Goal: Information Seeking & Learning: Learn about a topic

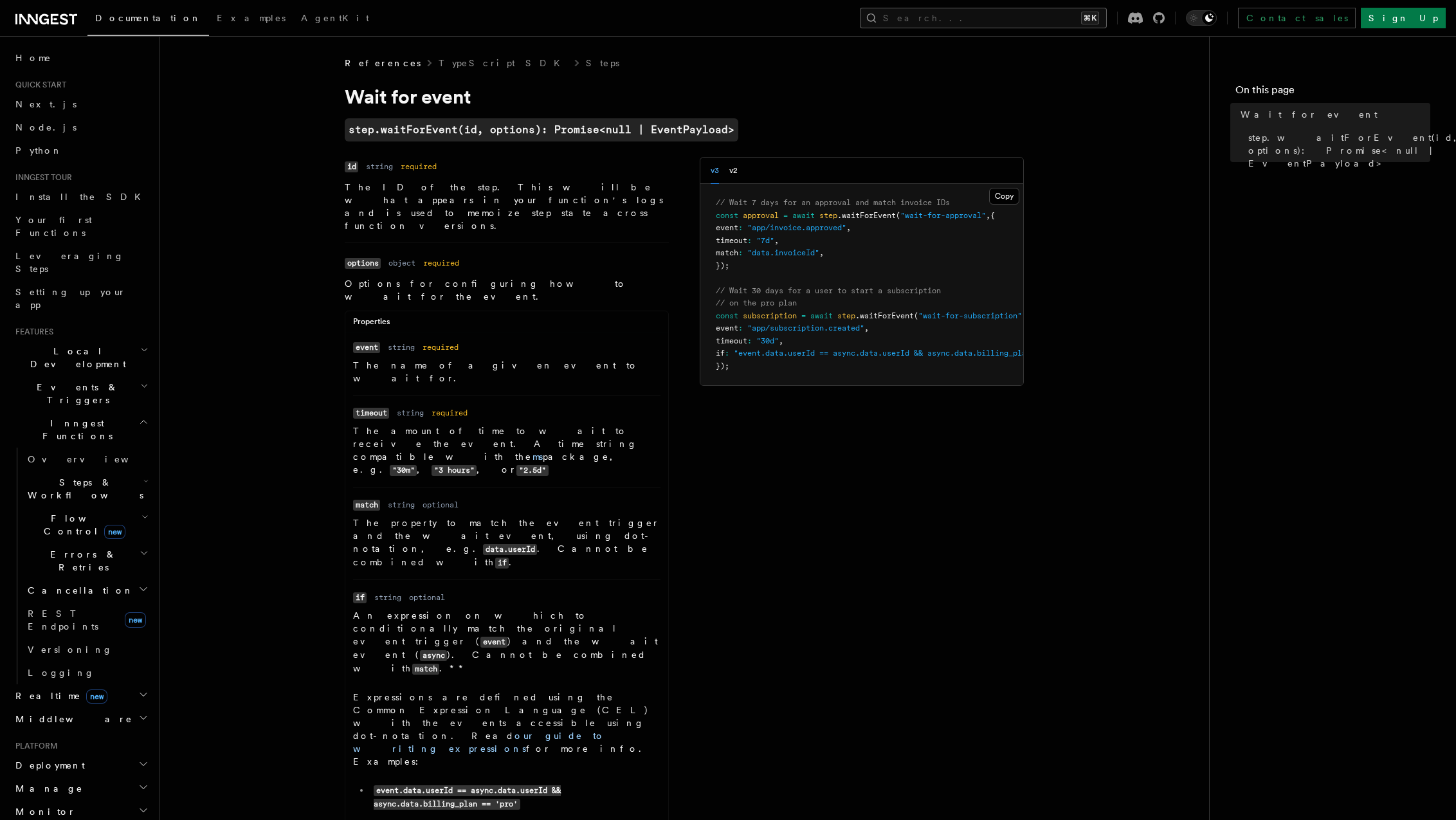
click at [1049, 12] on button "Search... ⌘K" at bounding box center [984, 18] width 247 height 21
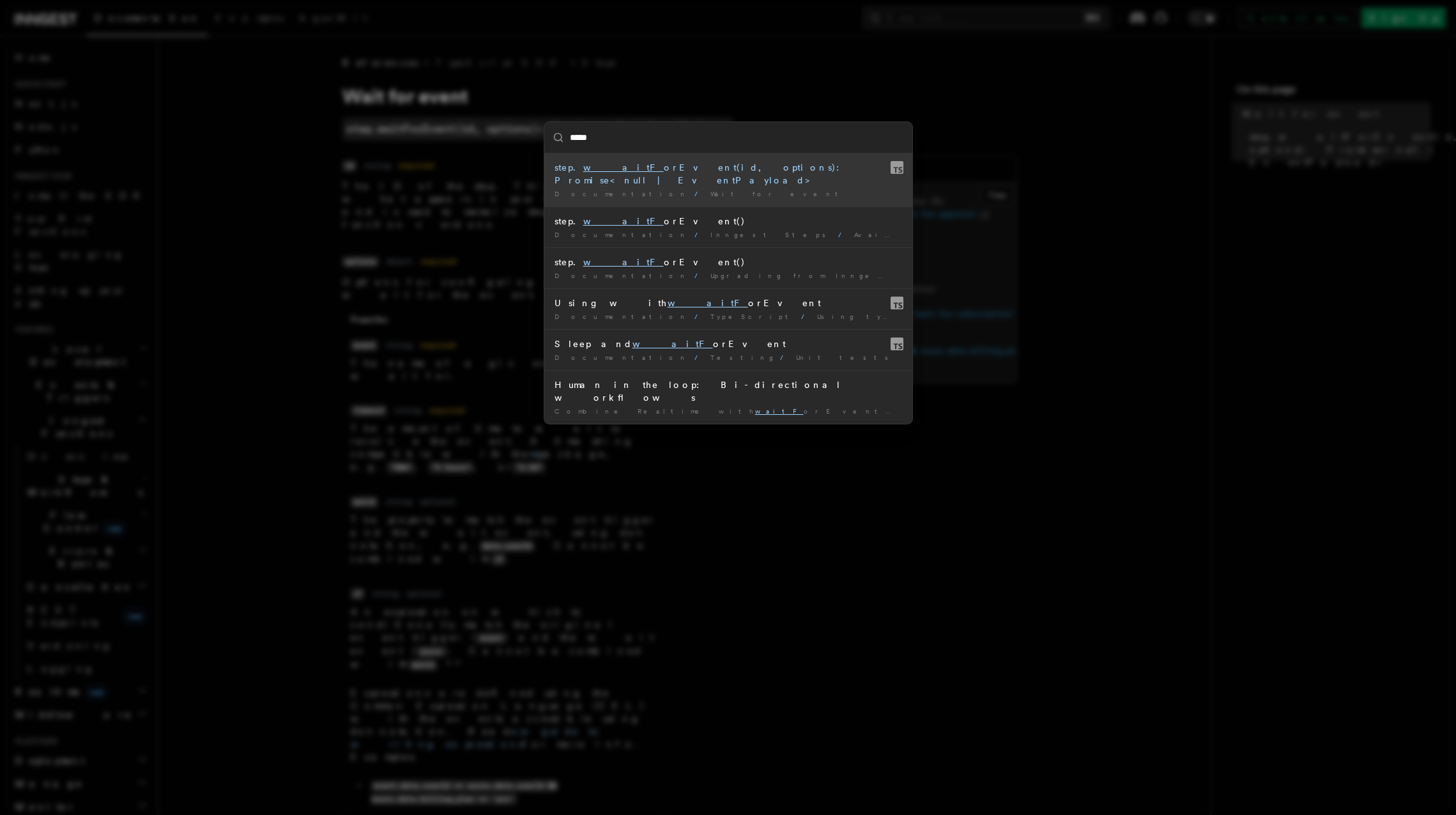
type input "****"
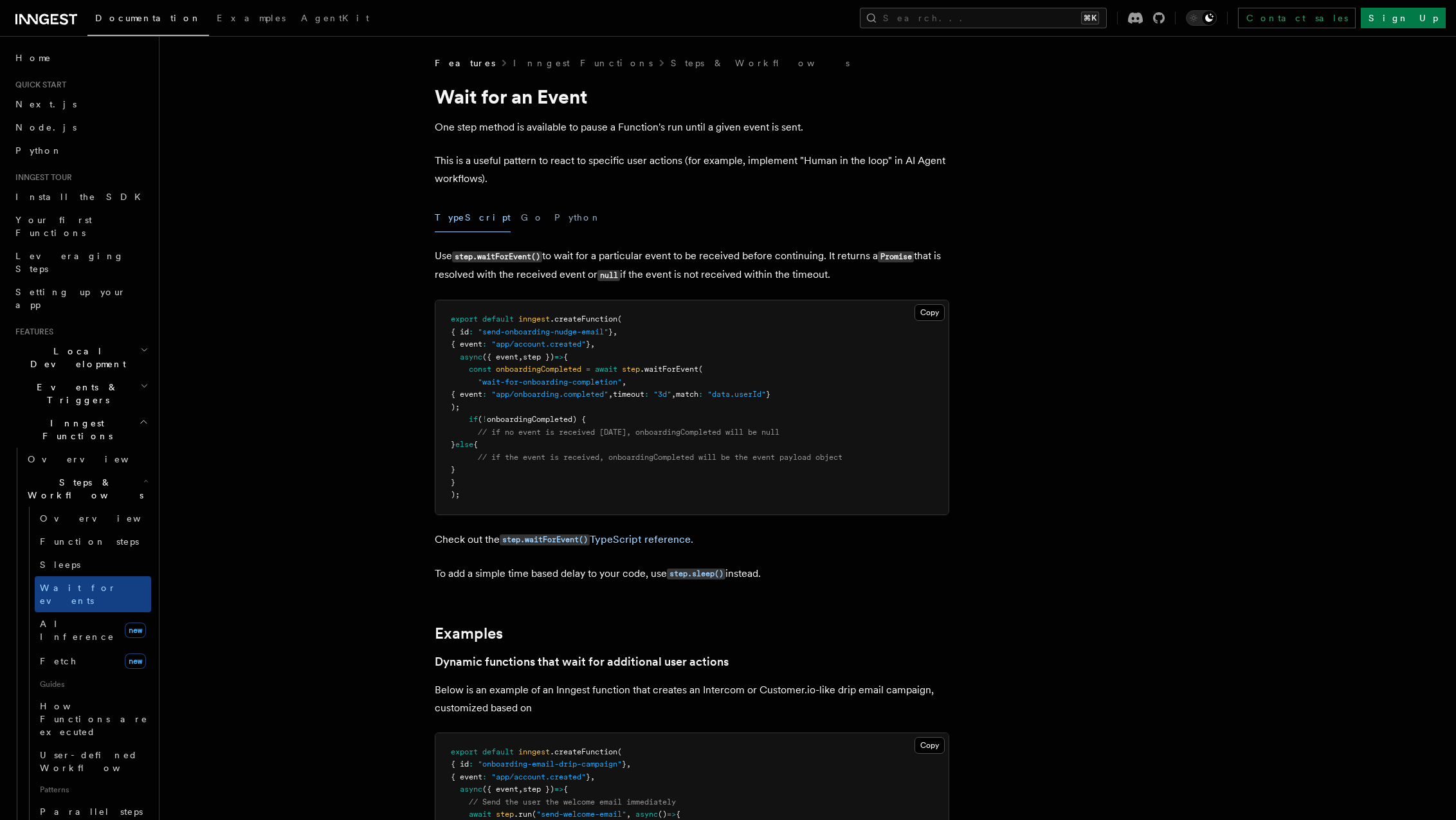
click at [1056, 17] on button "Search... ⌘K" at bounding box center [984, 18] width 247 height 21
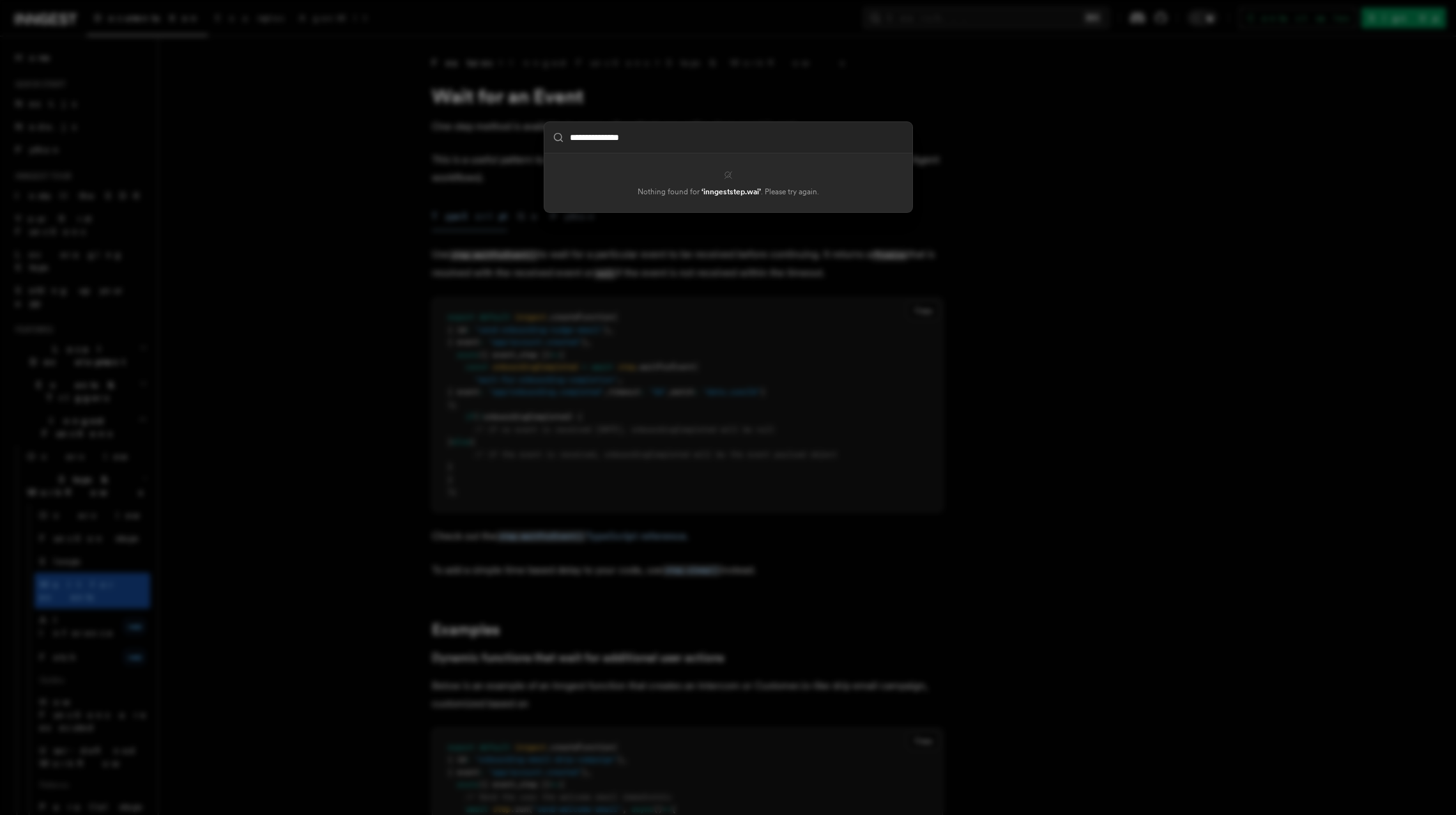
type input "**********"
